Goal: Transaction & Acquisition: Download file/media

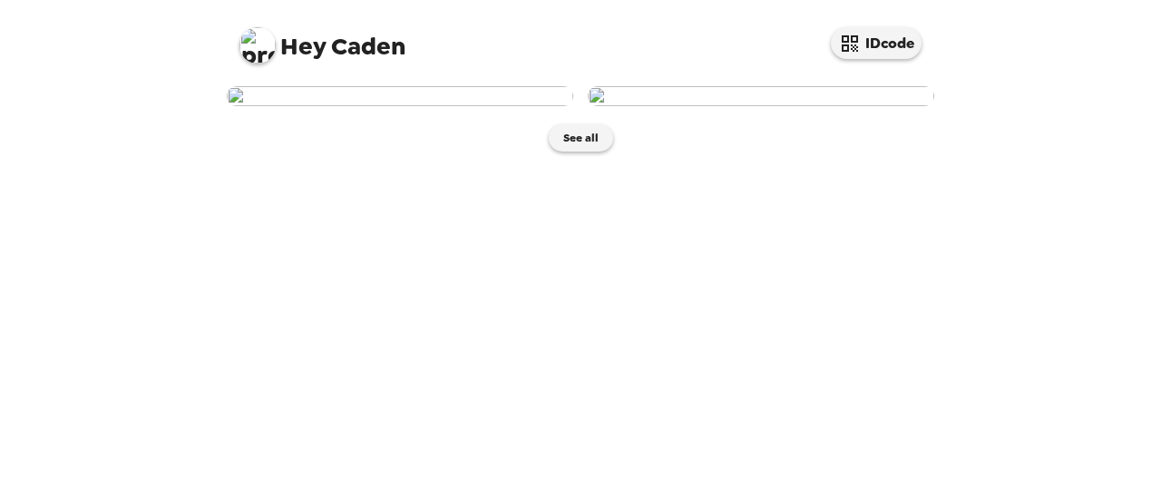
click at [658, 106] on img at bounding box center [761, 96] width 346 height 20
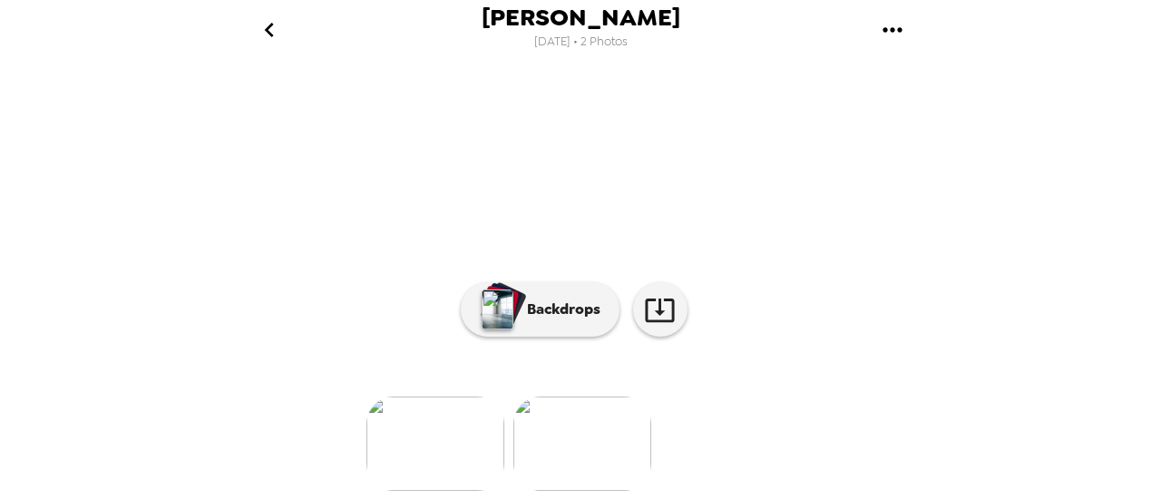
scroll to position [179, 0]
click at [889, 34] on icon "gallery menu" at bounding box center [892, 29] width 29 height 29
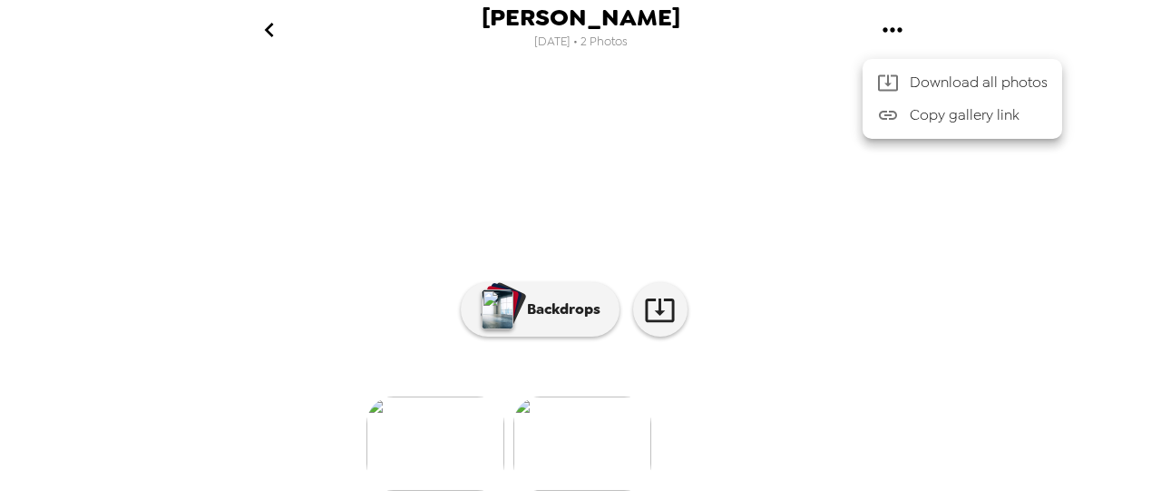
click at [941, 83] on span "Download all photos" at bounding box center [978, 83] width 138 height 22
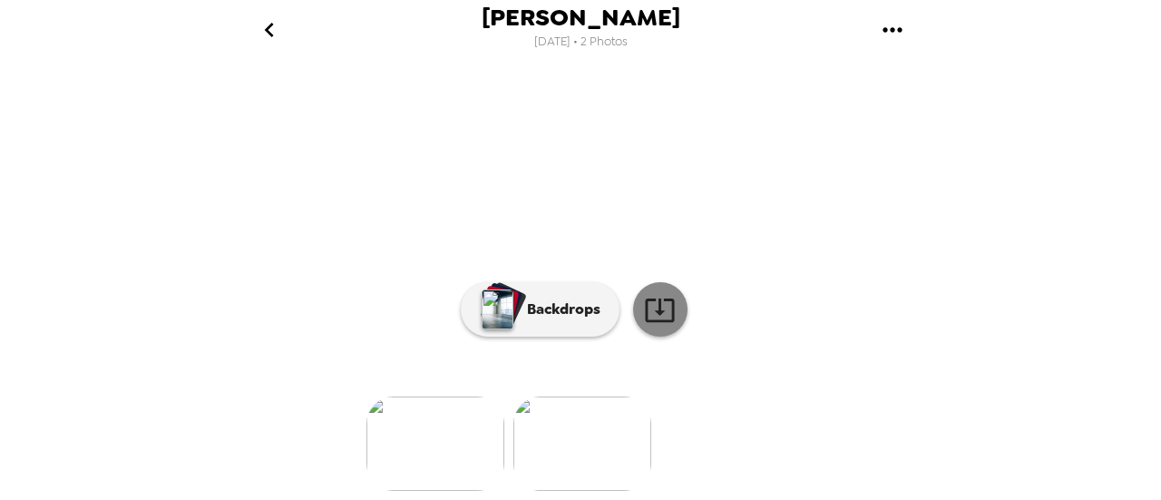
click at [659, 326] on icon at bounding box center [660, 310] width 32 height 32
